Goal: Book appointment/travel/reservation

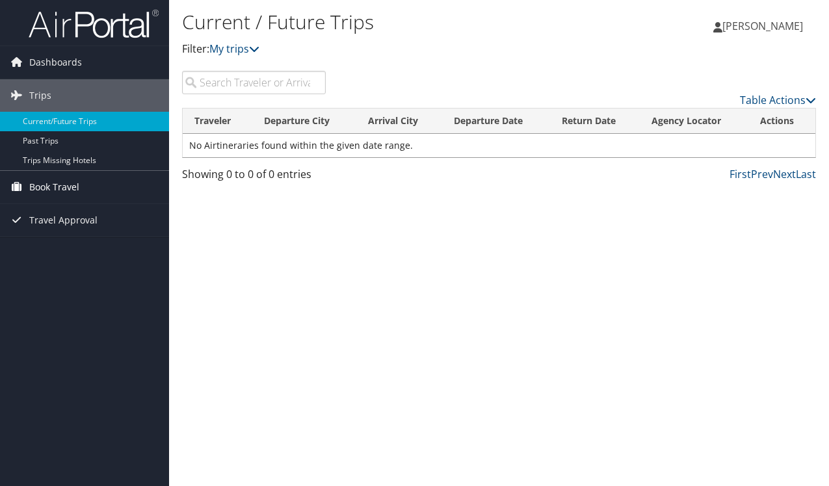
click at [68, 189] on span "Book Travel" at bounding box center [54, 187] width 50 height 33
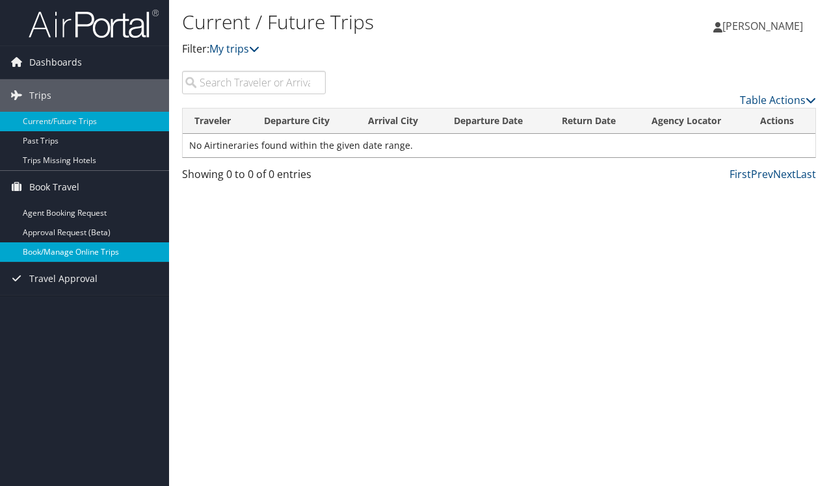
click at [62, 254] on link "Book/Manage Online Trips" at bounding box center [84, 253] width 169 height 20
click at [51, 256] on link "Book/Manage Online Trips" at bounding box center [84, 253] width 169 height 20
